Goal: Transaction & Acquisition: Purchase product/service

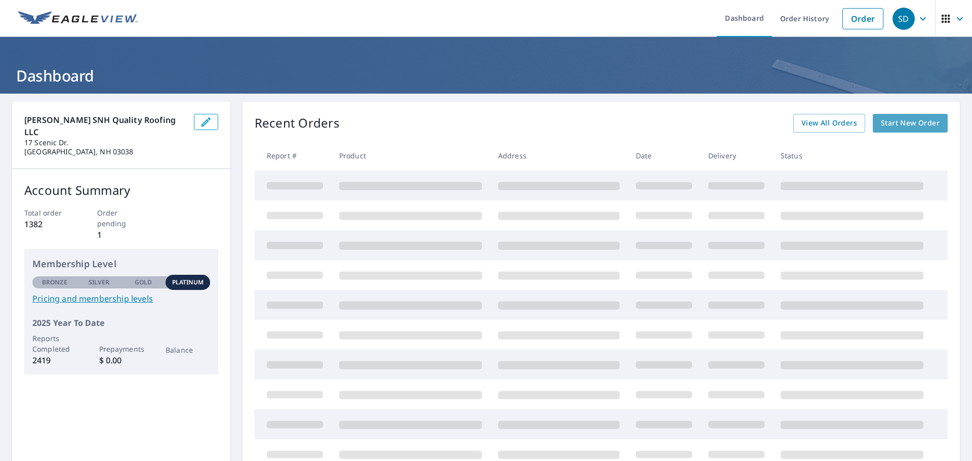
click at [902, 123] on span "Start New Order" at bounding box center [910, 123] width 59 height 13
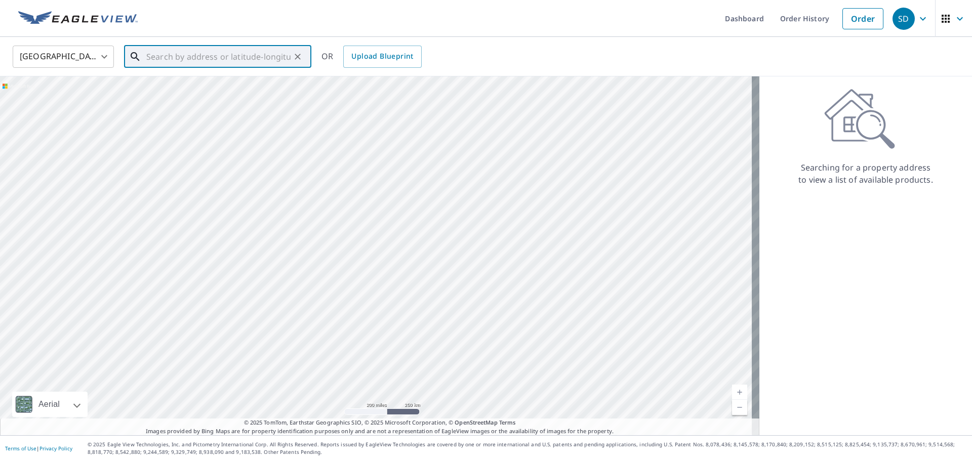
click at [222, 54] on input "text" at bounding box center [218, 57] width 144 height 28
click at [148, 53] on input "text" at bounding box center [218, 57] width 144 height 28
click at [192, 79] on li "[STREET_ADDRESS]" at bounding box center [217, 91] width 187 height 34
type input "[STREET_ADDRESS]"
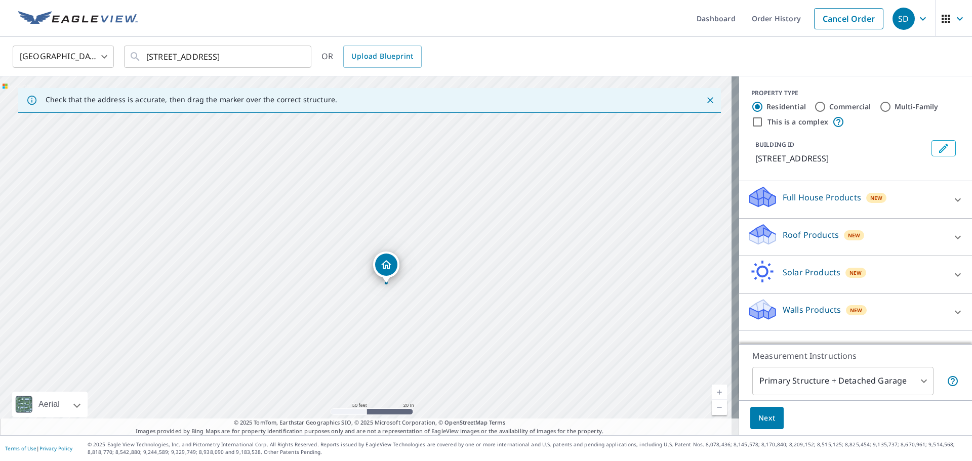
drag, startPoint x: 390, startPoint y: 215, endPoint x: 459, endPoint y: 302, distance: 110.3
click at [459, 302] on div "[STREET_ADDRESS]" at bounding box center [369, 255] width 739 height 359
drag, startPoint x: 461, startPoint y: 345, endPoint x: 457, endPoint y: 196, distance: 148.9
click at [457, 196] on div "[STREET_ADDRESS]" at bounding box center [369, 255] width 739 height 359
drag, startPoint x: 392, startPoint y: 228, endPoint x: 398, endPoint y: 222, distance: 8.2
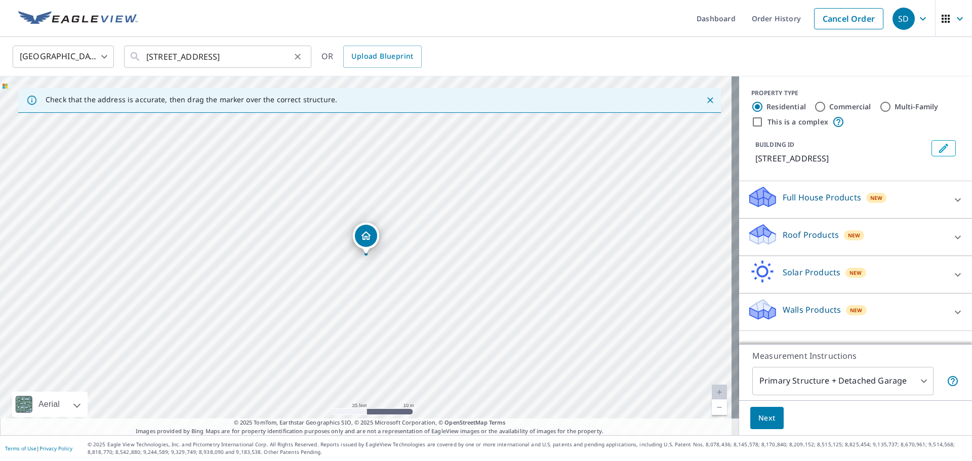
drag, startPoint x: 145, startPoint y: 55, endPoint x: 162, endPoint y: 56, distance: 17.2
click at [183, 56] on div "[STREET_ADDRESS] ​" at bounding box center [217, 57] width 187 height 22
drag, startPoint x: 143, startPoint y: 58, endPoint x: 203, endPoint y: 56, distance: 59.8
click at [203, 56] on div "[STREET_ADDRESS] ​" at bounding box center [217, 57] width 187 height 22
click at [854, 195] on div "Full House Products New" at bounding box center [846, 199] width 199 height 29
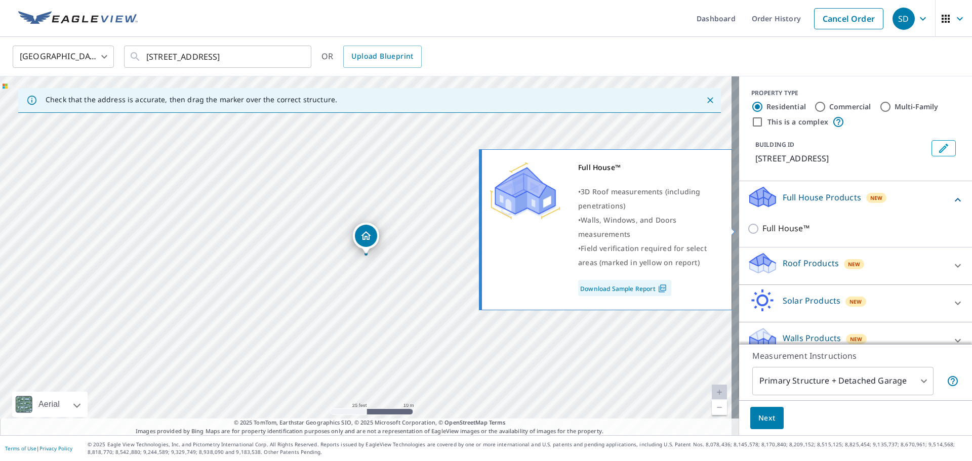
click at [763, 229] on p "Full House™" at bounding box center [786, 228] width 47 height 13
click at [760, 229] on input "Full House™" at bounding box center [754, 229] width 15 height 12
checkbox input "true"
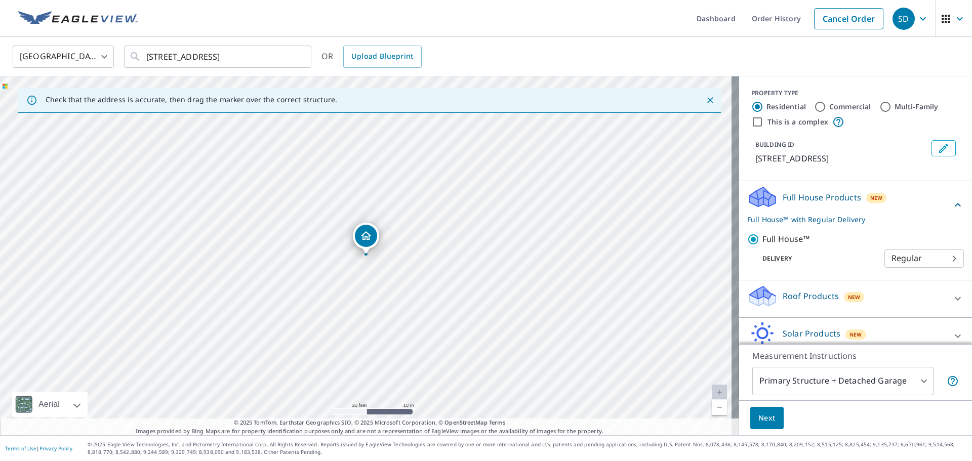
click at [810, 295] on p "Roof Products" at bounding box center [811, 296] width 56 height 12
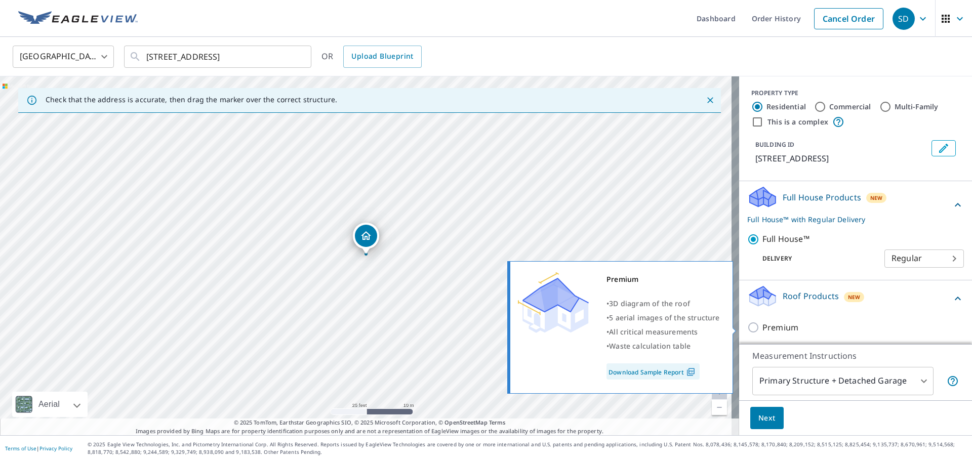
click at [774, 330] on p "Premium" at bounding box center [781, 328] width 36 height 13
click at [763, 330] on input "Premium" at bounding box center [754, 328] width 15 height 12
checkbox input "true"
checkbox input "false"
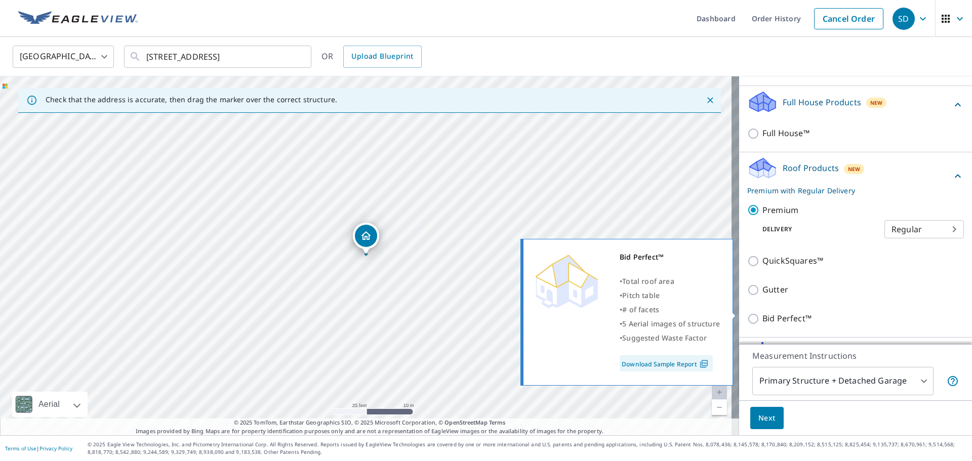
scroll to position [101, 0]
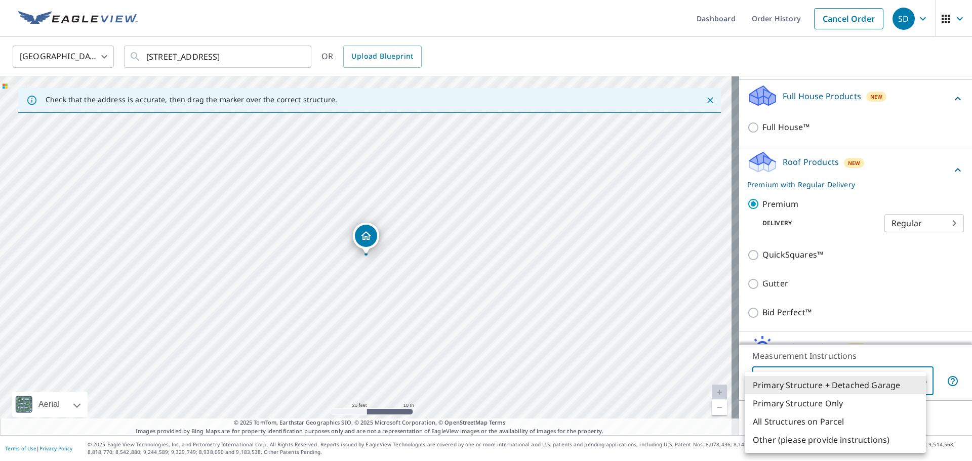
click at [916, 381] on body "SD SD Dashboard Order History Cancel Order SD [GEOGRAPHIC_DATA] [GEOGRAPHIC_DAT…" at bounding box center [486, 230] width 972 height 461
click at [809, 405] on li "Primary Structure Only" at bounding box center [835, 403] width 181 height 18
type input "2"
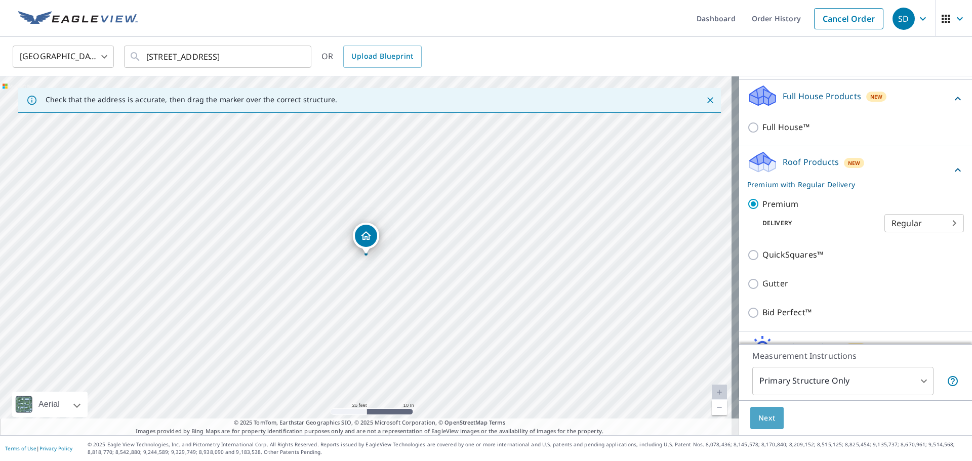
click at [765, 419] on span "Next" at bounding box center [767, 418] width 17 height 13
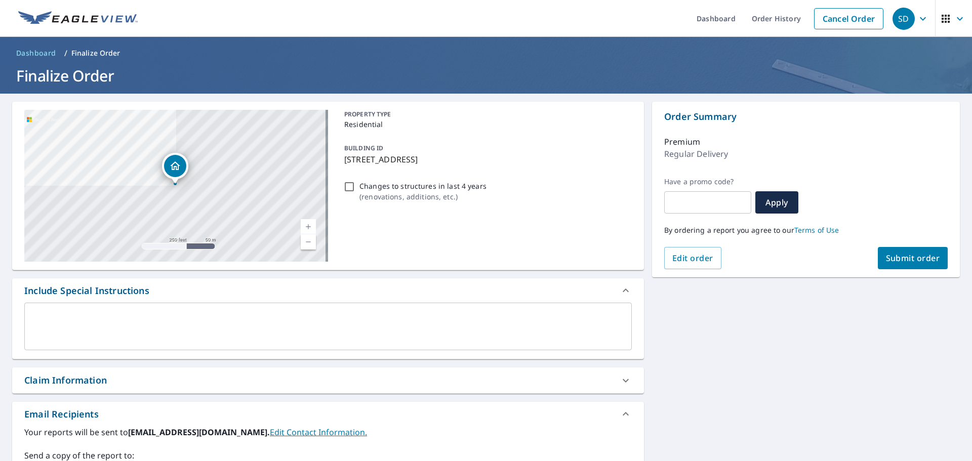
click at [893, 253] on span "Submit order" at bounding box center [913, 258] width 54 height 11
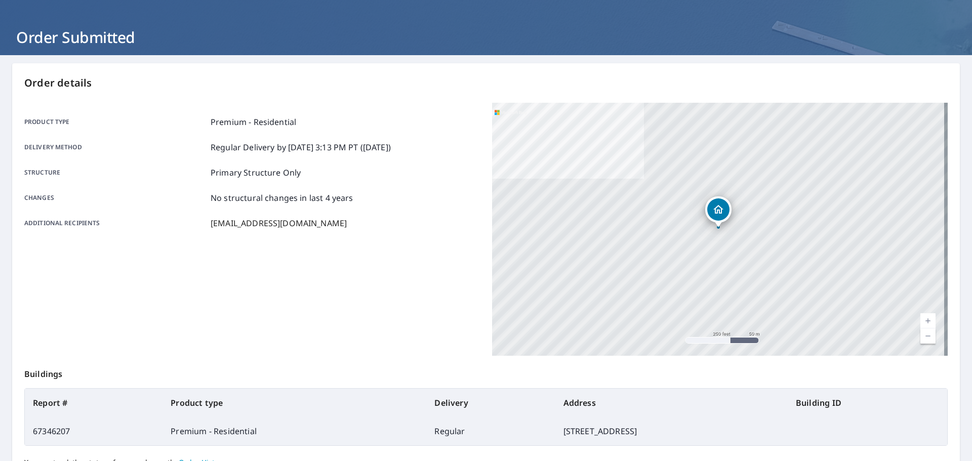
scroll to position [135, 0]
